Goal: Information Seeking & Learning: Learn about a topic

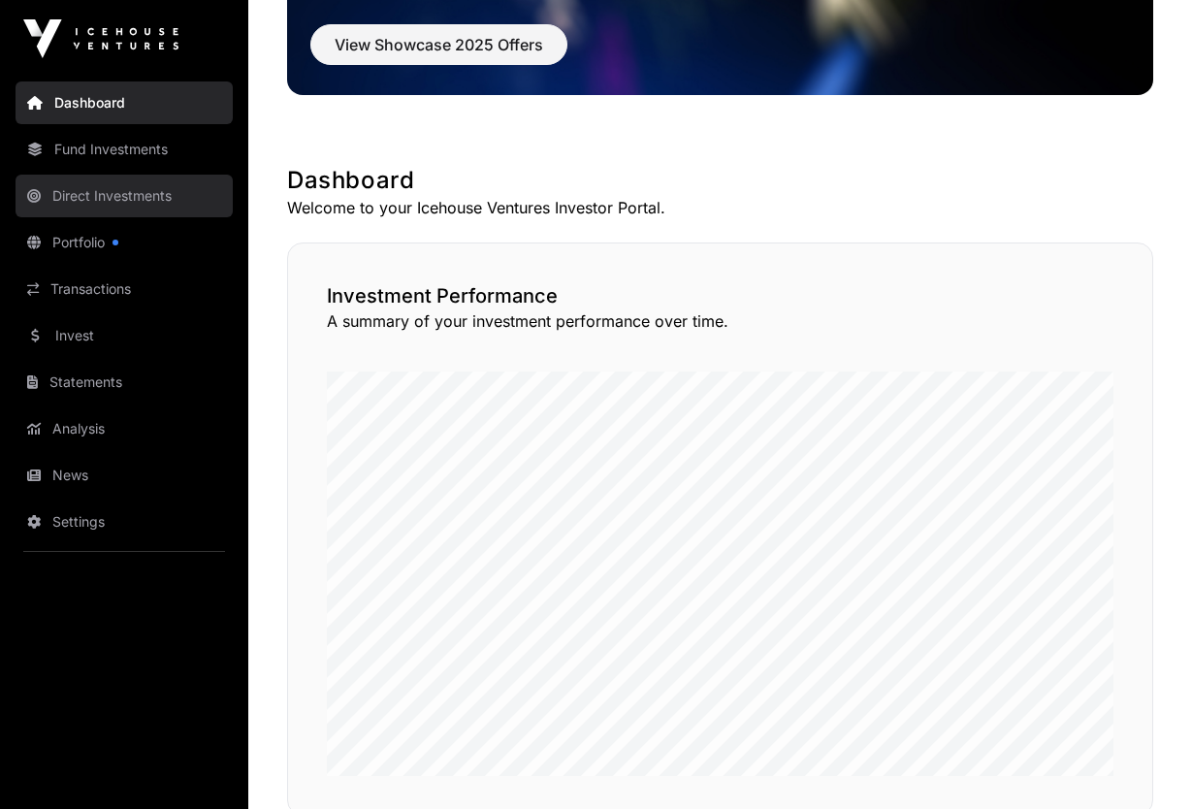
scroll to position [240, 0]
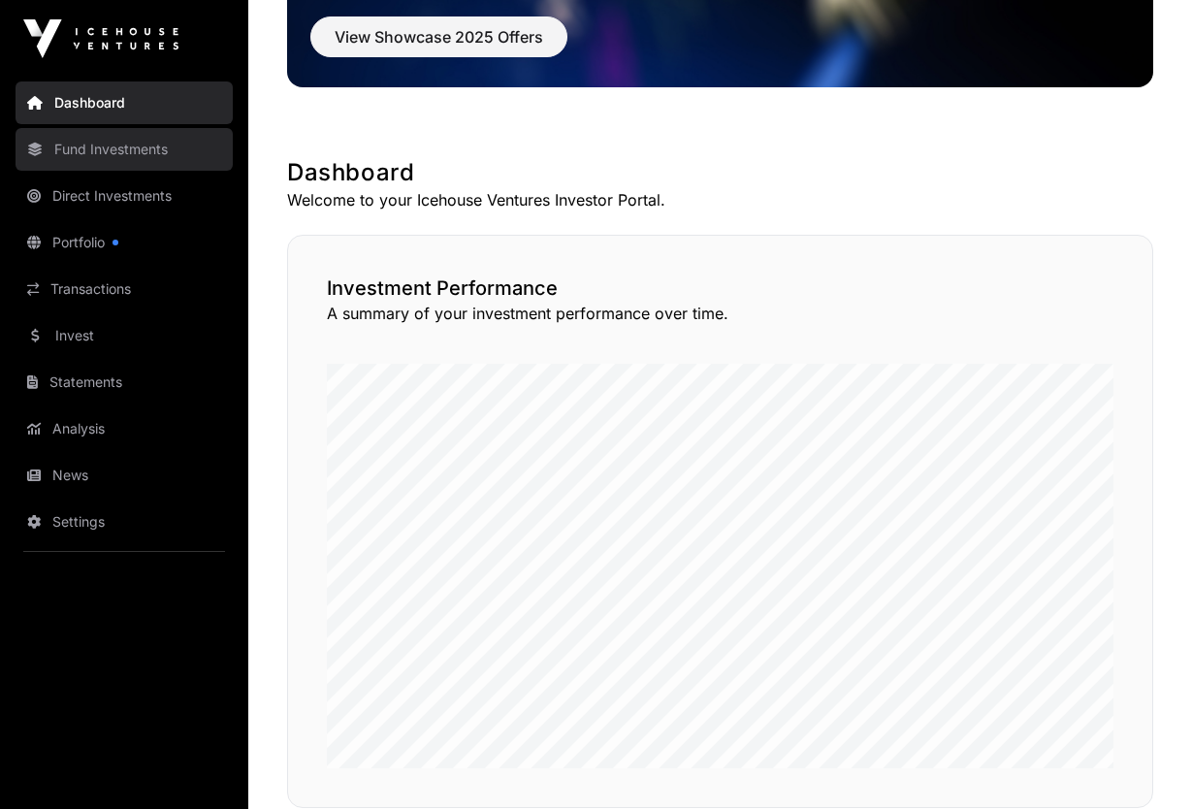
click at [154, 147] on link "Fund Investments" at bounding box center [124, 149] width 217 height 43
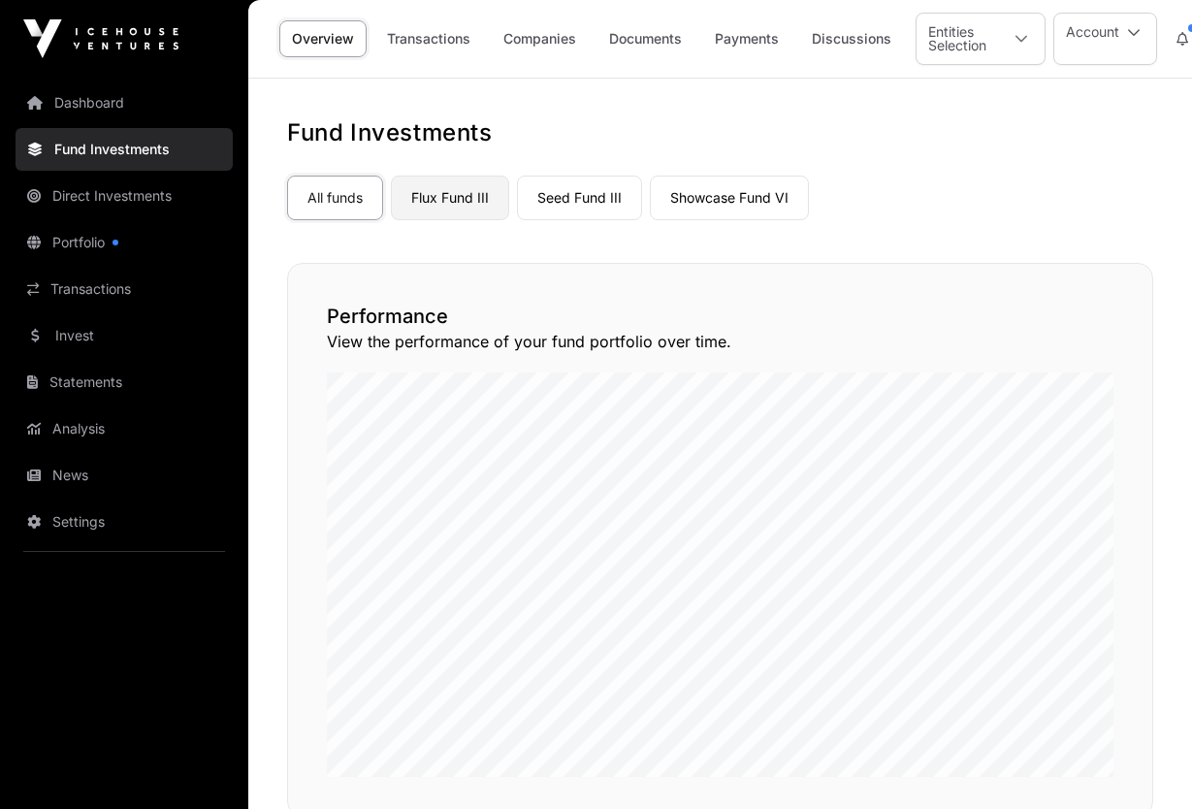
click at [449, 199] on link "Flux Fund III" at bounding box center [450, 198] width 118 height 45
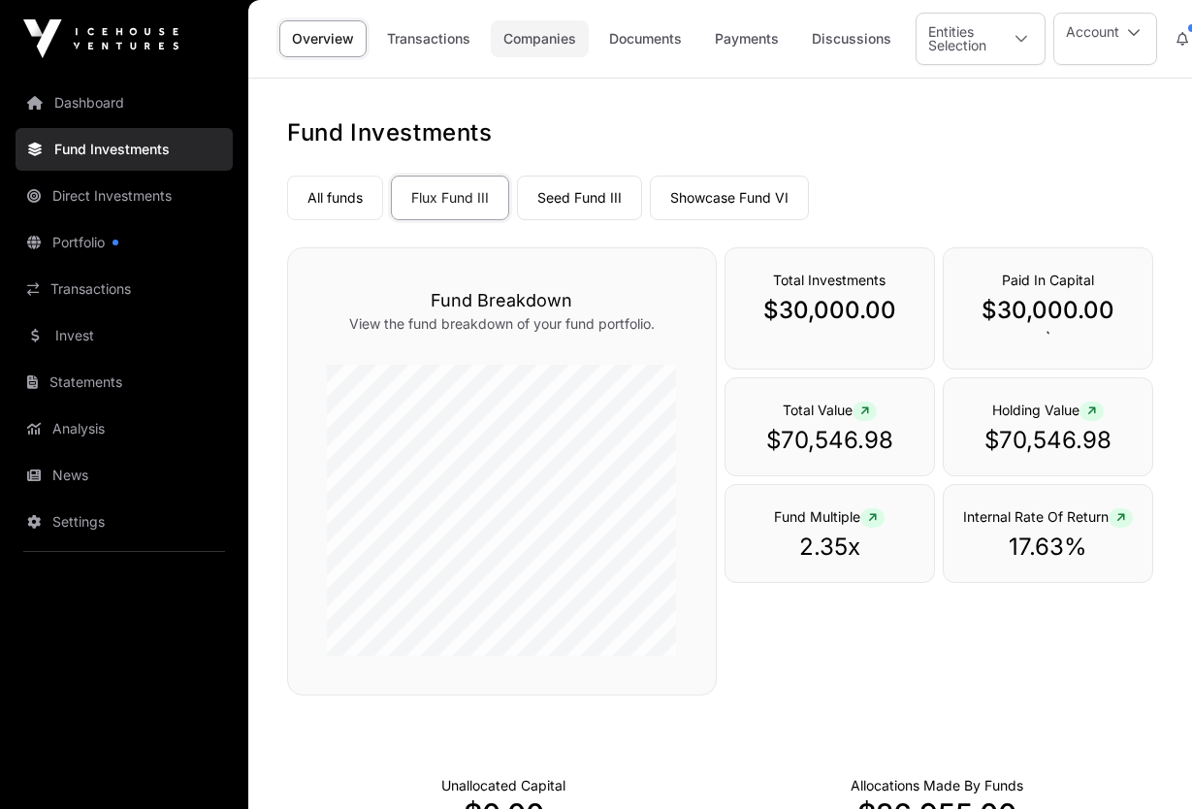
click at [534, 37] on link "Companies" at bounding box center [540, 38] width 98 height 37
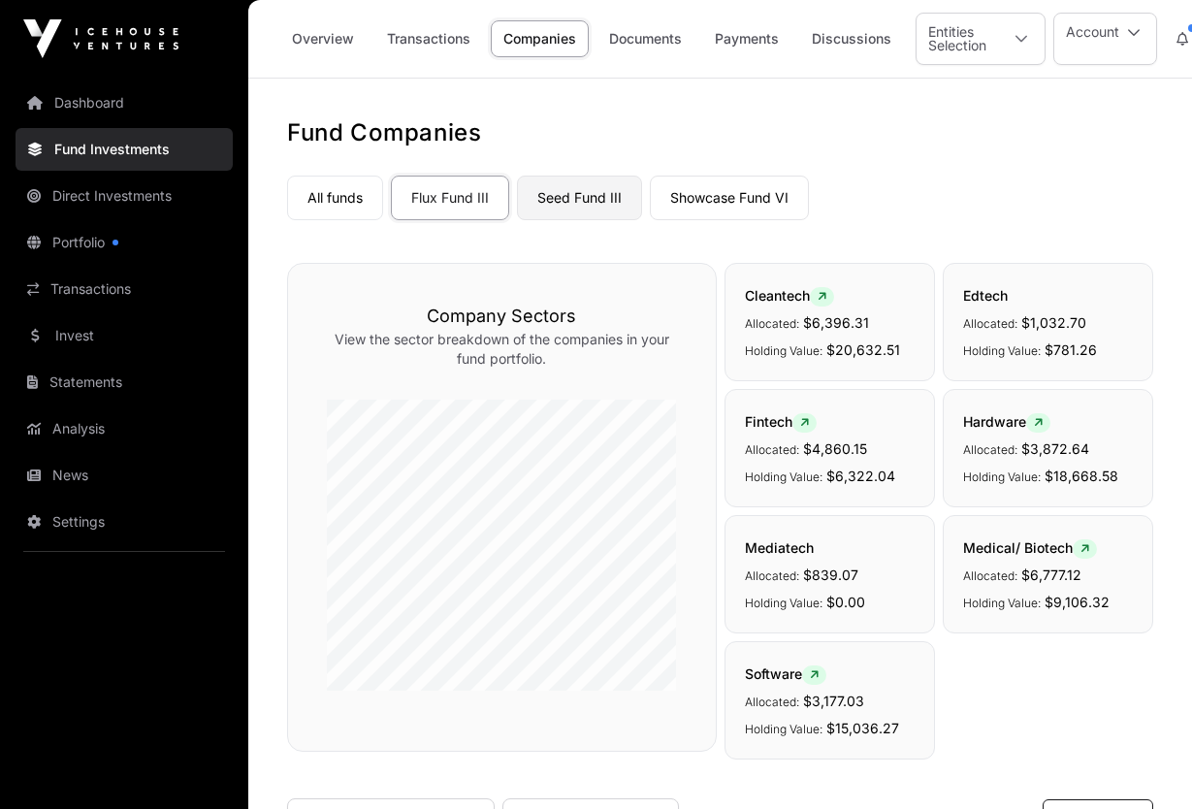
click at [583, 204] on link "Seed Fund III" at bounding box center [579, 198] width 125 height 45
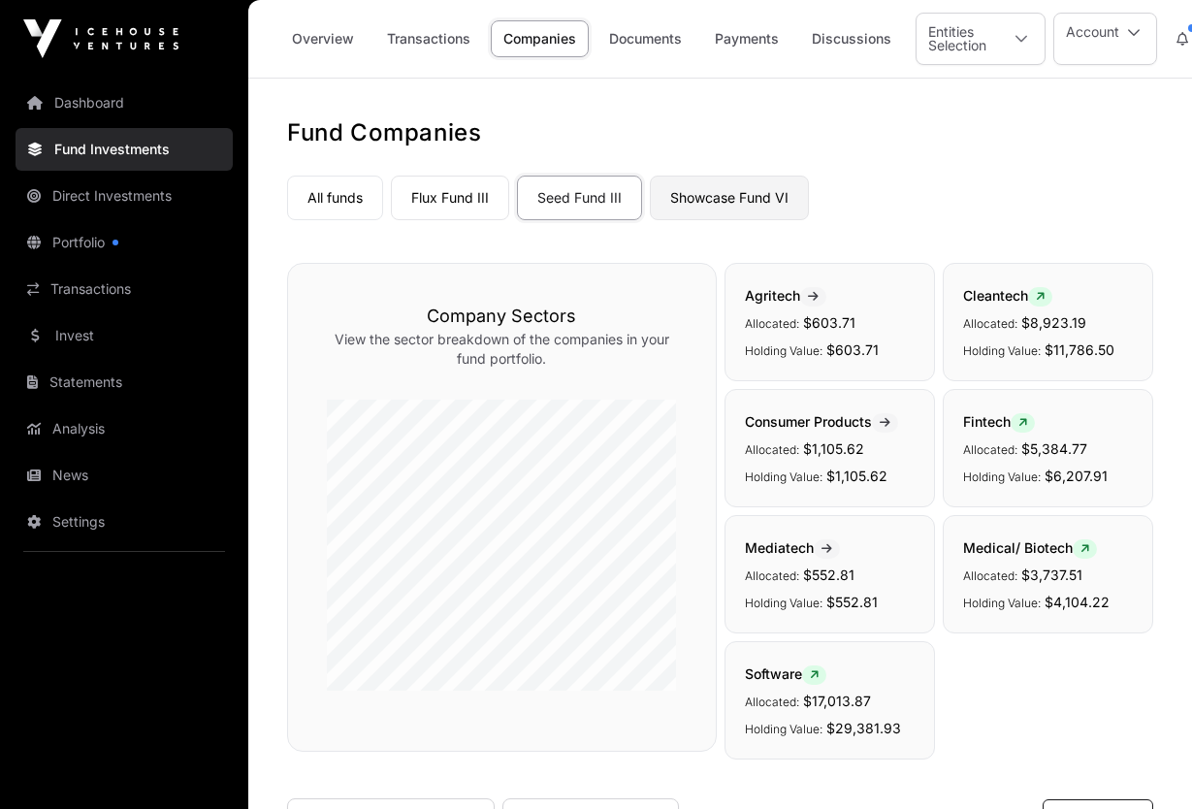
click at [754, 201] on link "Showcase Fund VI" at bounding box center [729, 198] width 159 height 45
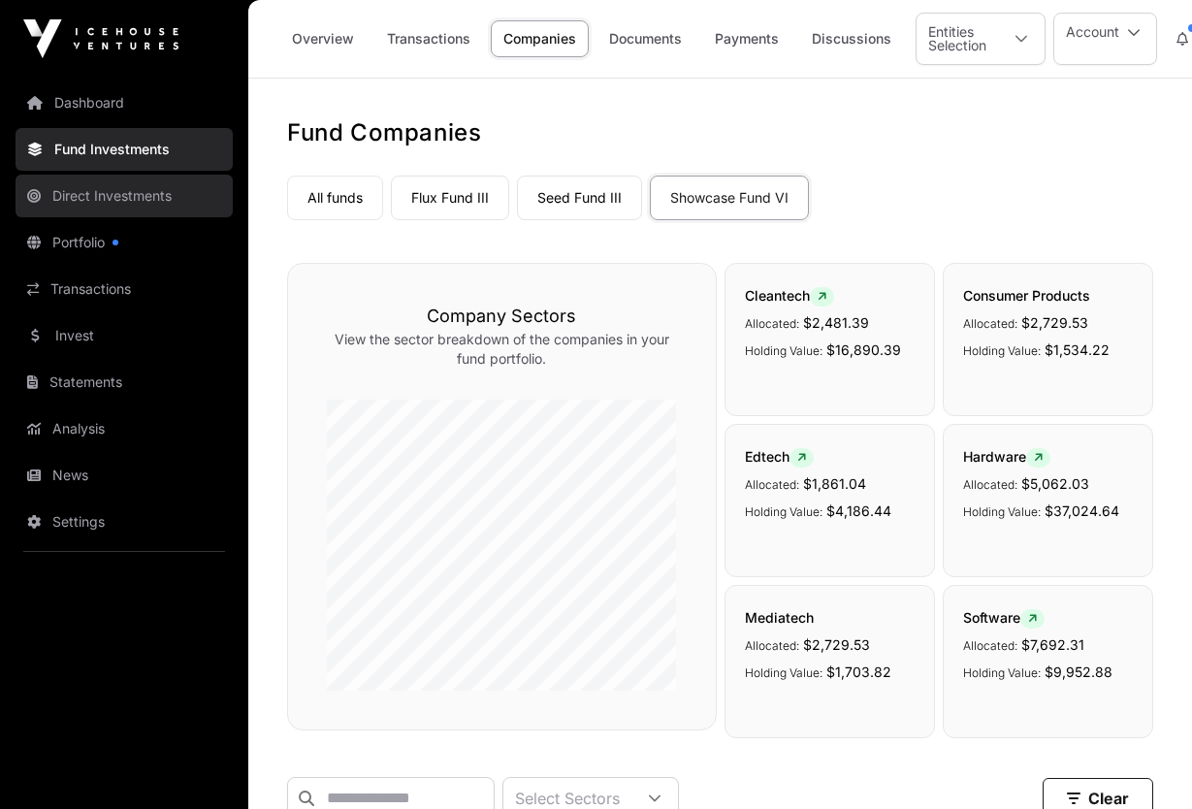
click at [134, 201] on link "Direct Investments" at bounding box center [124, 196] width 217 height 43
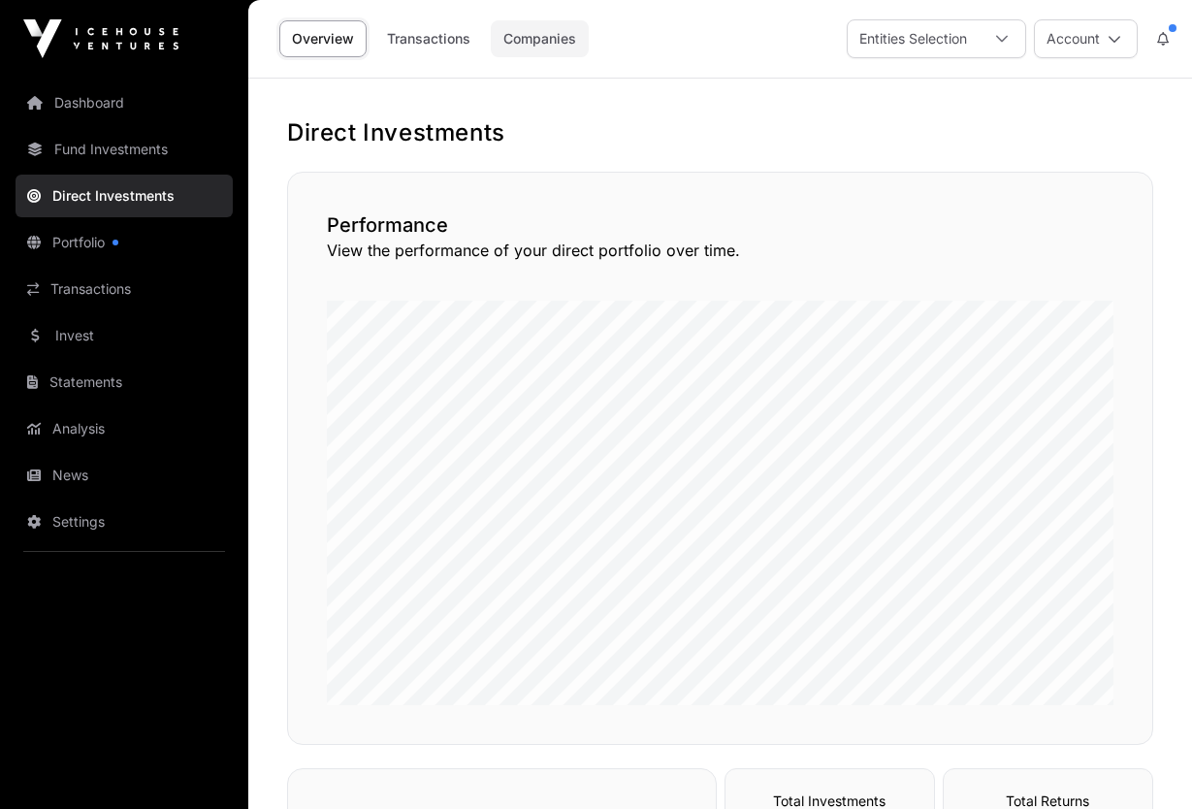
click at [523, 32] on link "Companies" at bounding box center [540, 38] width 98 height 37
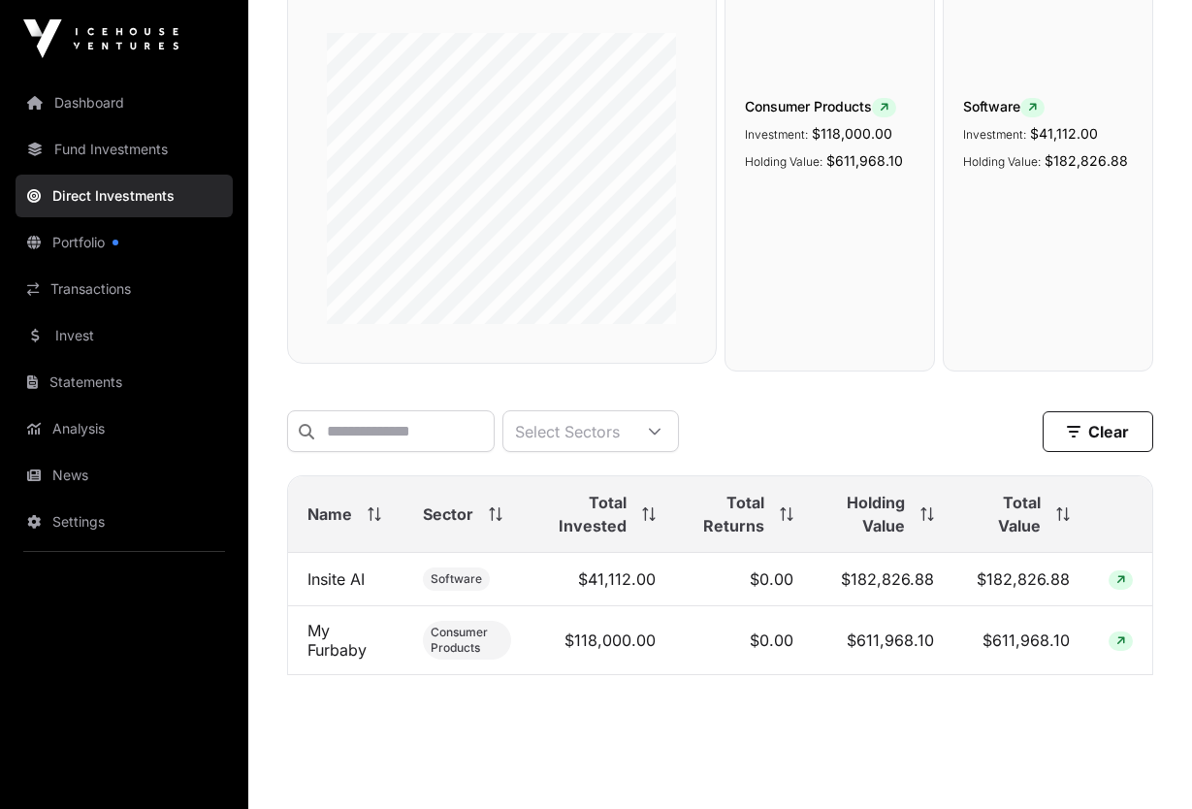
scroll to position [310, 0]
